Goal: Task Accomplishment & Management: Complete application form

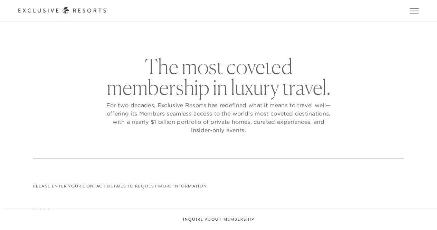
checkbox input "false"
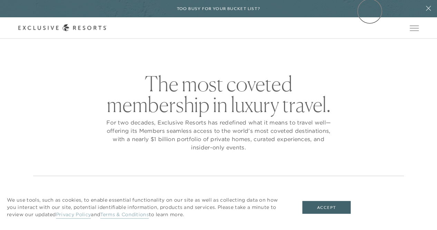
click at [370, 11] on div "Too busy for your bucket list?" at bounding box center [218, 8] width 437 height 17
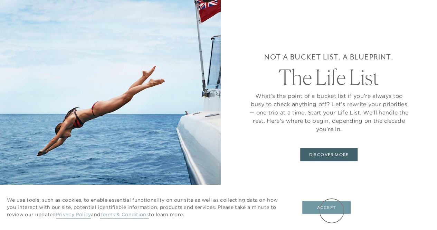
click at [332, 211] on button "Accept" at bounding box center [327, 207] width 48 height 13
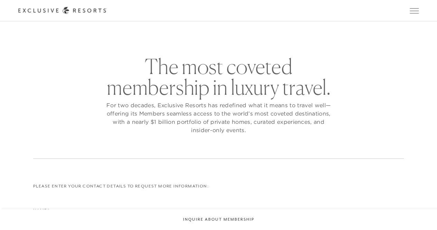
click at [0, 0] on link "Member Login" at bounding box center [0, 0] width 0 height 0
checkbox input "false"
